Goal: Register for event/course

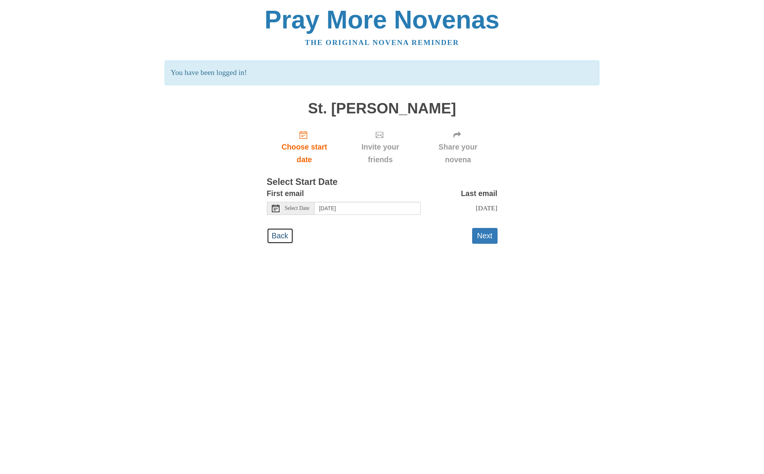
click at [278, 236] on link "Back" at bounding box center [280, 236] width 27 height 16
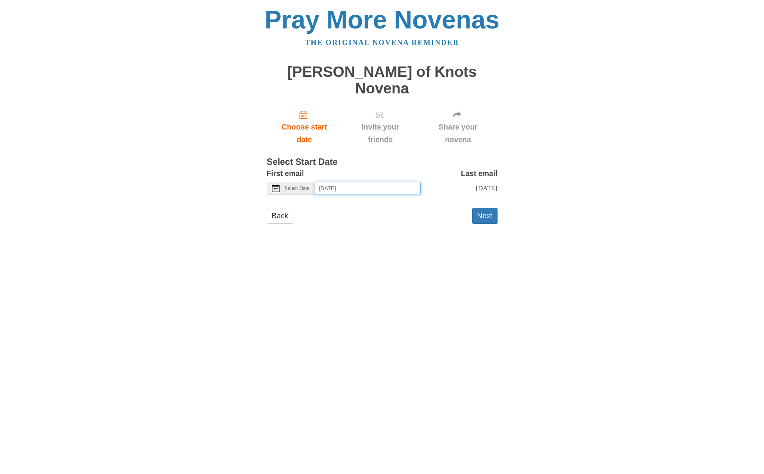
click at [366, 182] on input "Saturday, October 4th" at bounding box center [368, 188] width 106 height 13
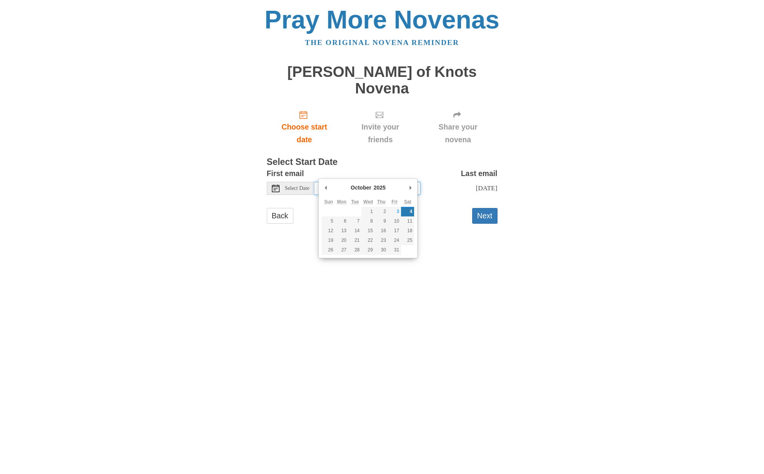
type input "Friday, October 3rd"
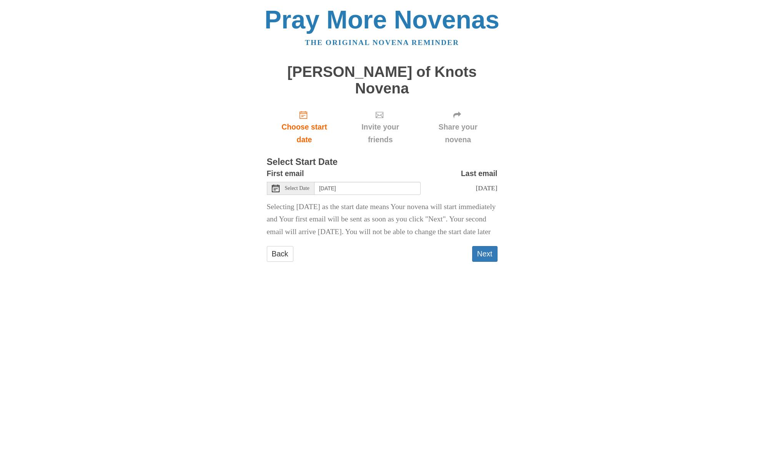
click at [485, 250] on button "Next" at bounding box center [484, 254] width 25 height 16
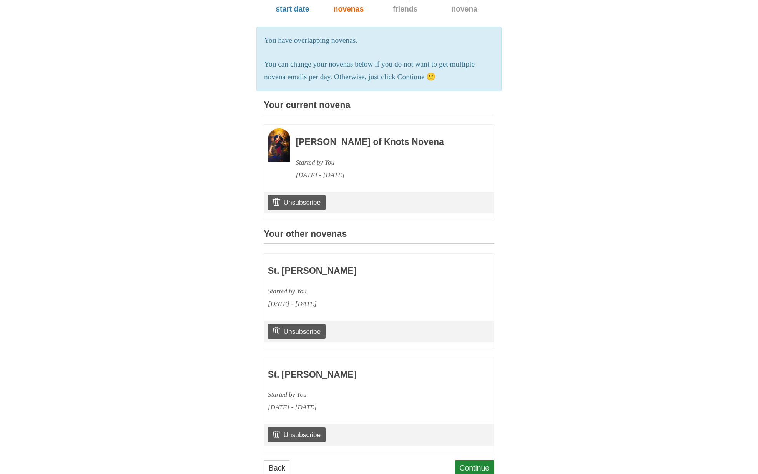
scroll to position [151, 0]
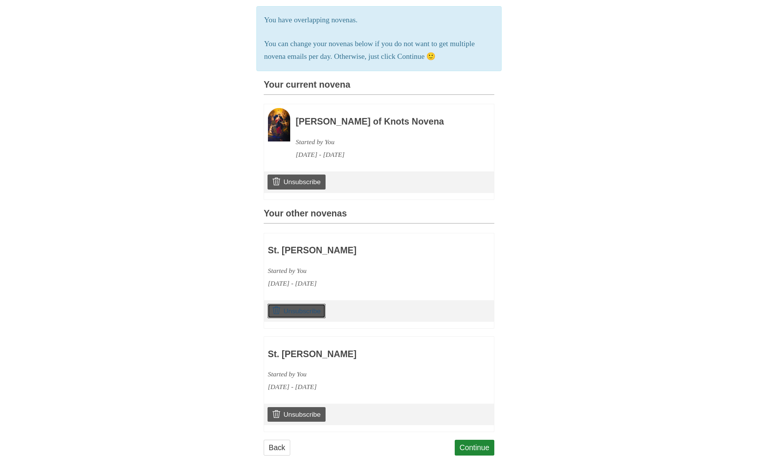
drag, startPoint x: 294, startPoint y: 304, endPoint x: 423, endPoint y: 30, distance: 302.8
click at [294, 304] on link "Unsubscribe" at bounding box center [297, 311] width 58 height 15
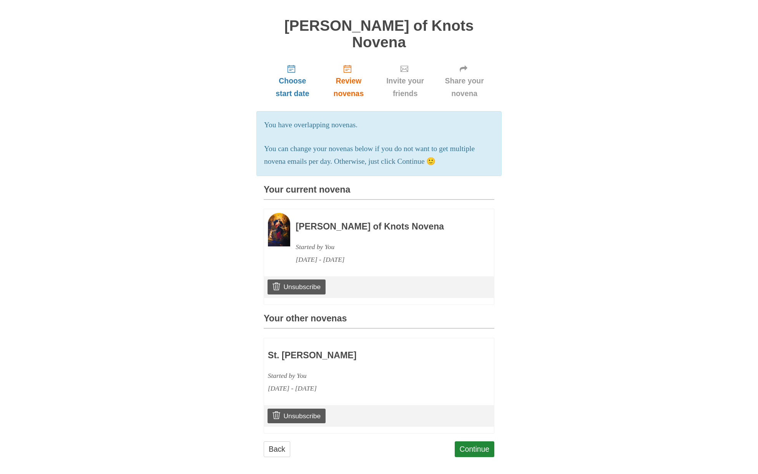
scroll to position [48, 0]
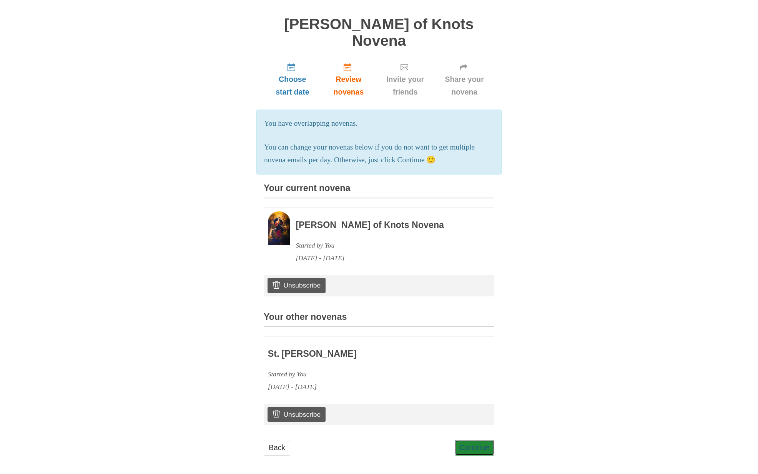
click at [476, 442] on link "Continue" at bounding box center [475, 448] width 40 height 16
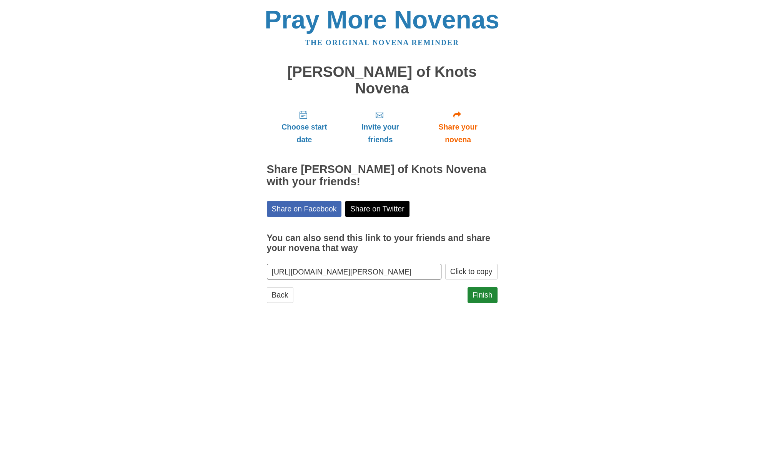
click at [482, 287] on link "Finish" at bounding box center [483, 295] width 30 height 16
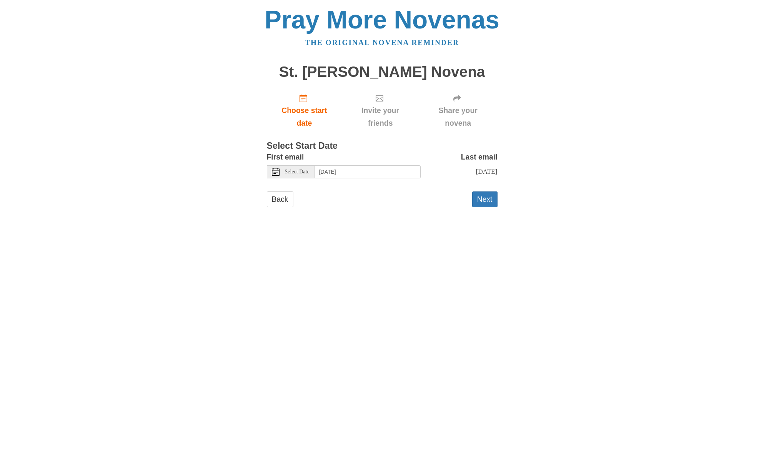
click at [482, 198] on button "Next" at bounding box center [484, 200] width 25 height 16
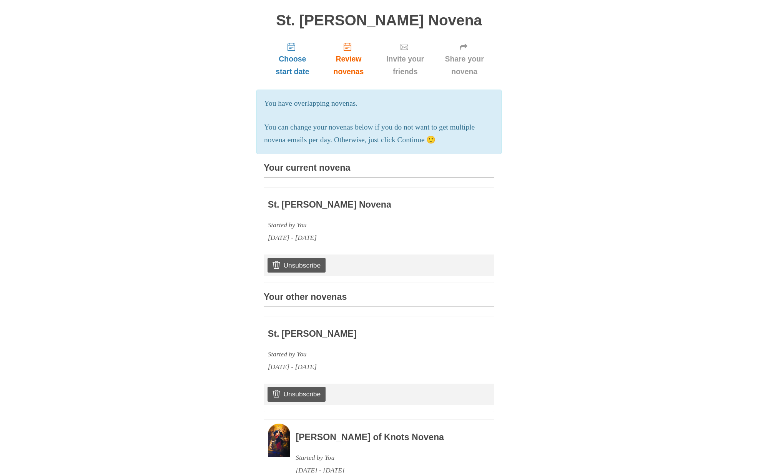
scroll to position [151, 0]
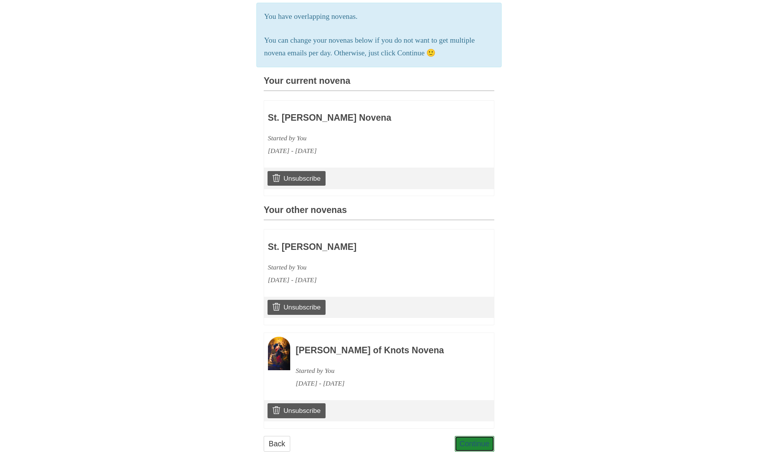
click at [473, 442] on link "Continue" at bounding box center [475, 444] width 40 height 16
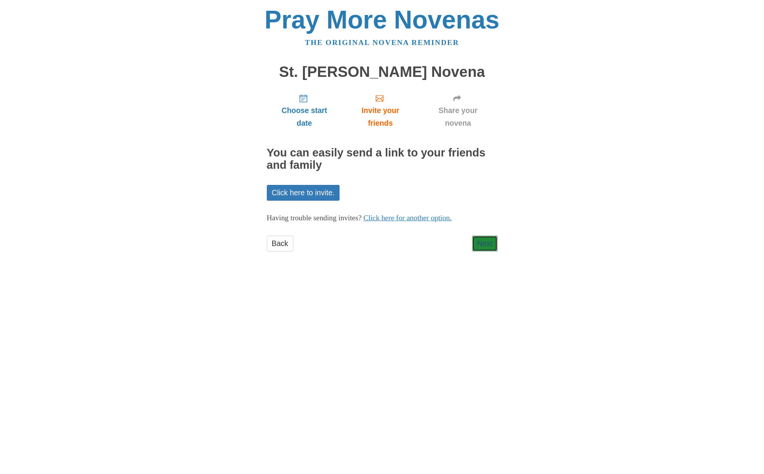
click at [487, 243] on link "Next" at bounding box center [484, 244] width 25 height 16
